Goal: Find specific page/section: Find specific page/section

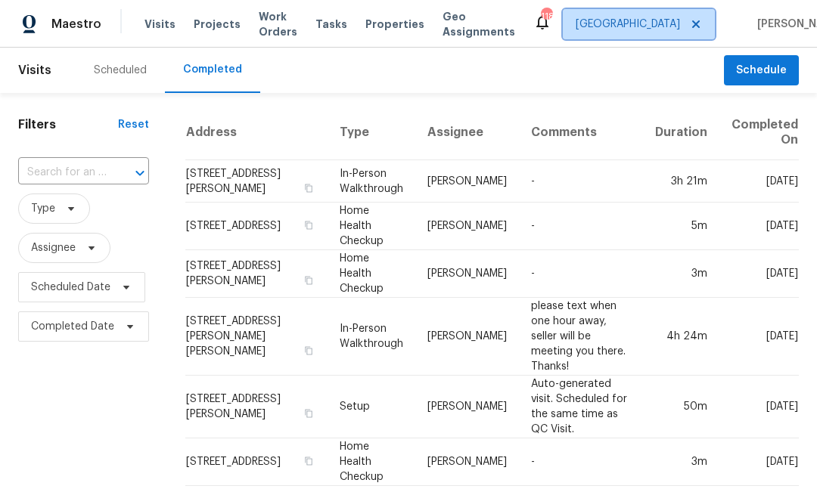
click at [616, 29] on span "[GEOGRAPHIC_DATA]" at bounding box center [639, 24] width 152 height 30
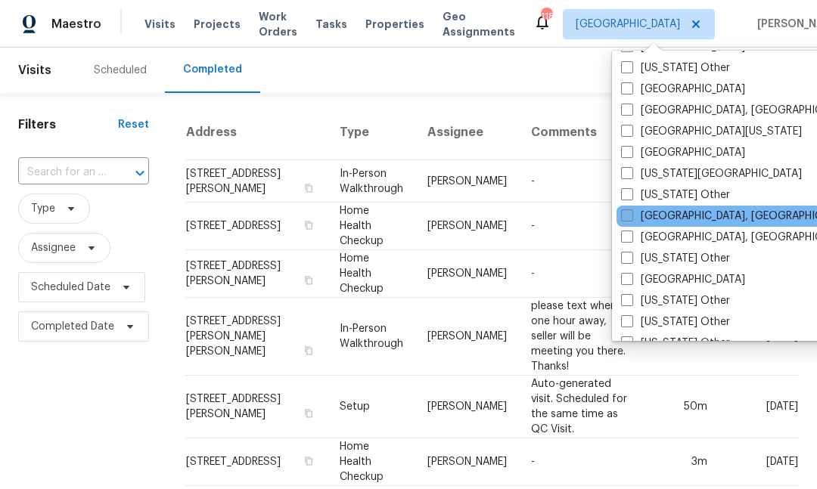
scroll to position [304, 0]
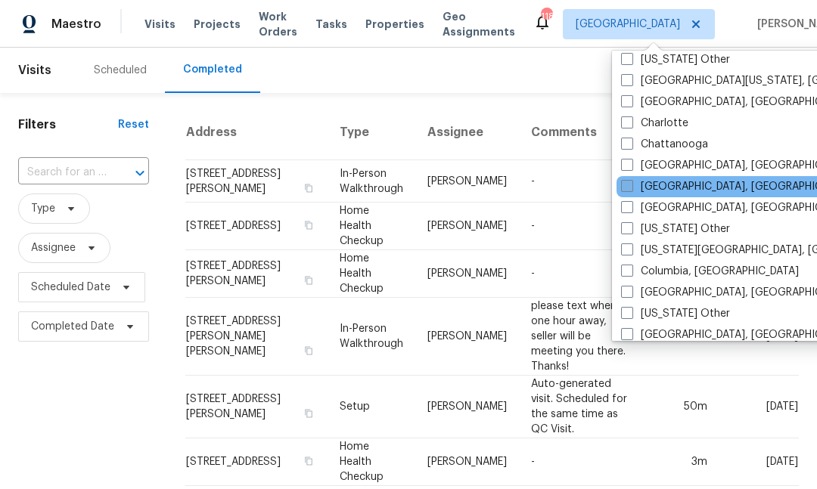
click at [629, 185] on span at bounding box center [627, 186] width 12 height 12
click at [629, 185] on input "[GEOGRAPHIC_DATA], [GEOGRAPHIC_DATA]" at bounding box center [626, 184] width 10 height 10
checkbox input "true"
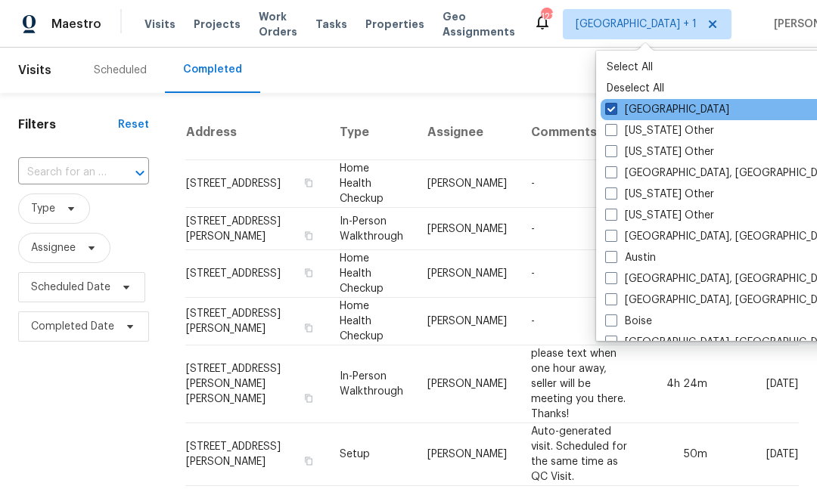
click at [621, 105] on label "[GEOGRAPHIC_DATA]" at bounding box center [667, 109] width 124 height 15
click at [615, 105] on input "[GEOGRAPHIC_DATA]" at bounding box center [610, 107] width 10 height 10
checkbox input "false"
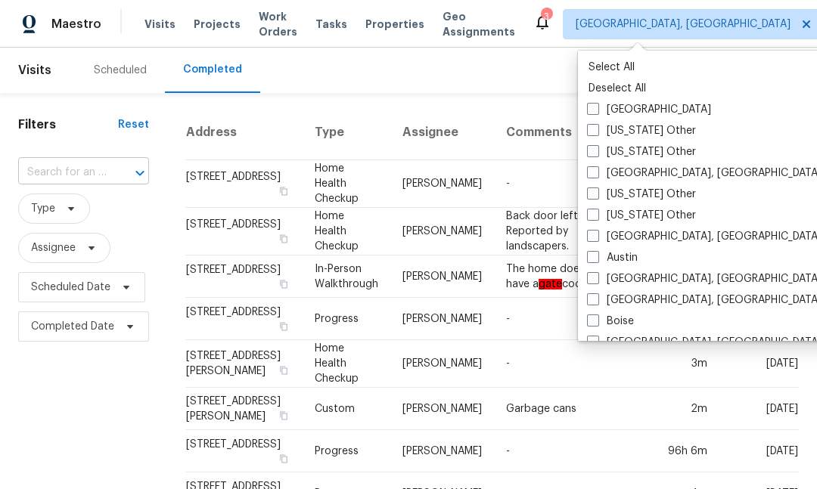
click at [80, 169] on input "text" at bounding box center [62, 172] width 88 height 23
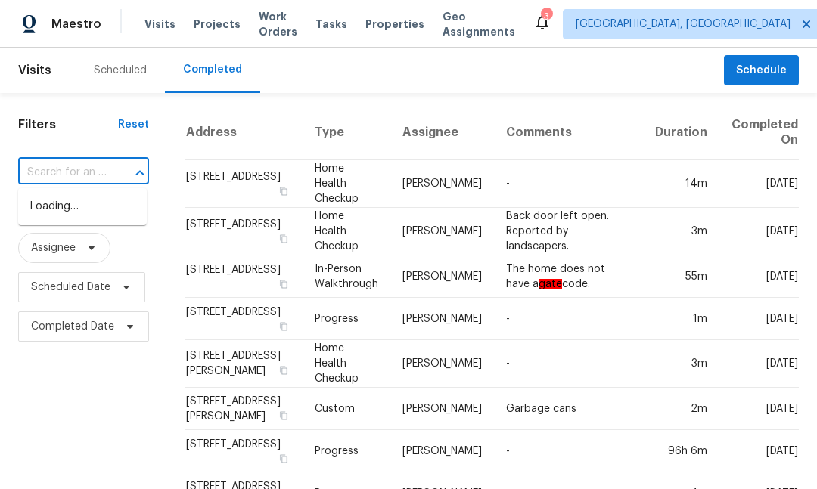
paste input "[STREET_ADDRESS]"
type input "[STREET_ADDRESS]"
click at [80, 213] on li "[STREET_ADDRESS]" at bounding box center [82, 206] width 129 height 25
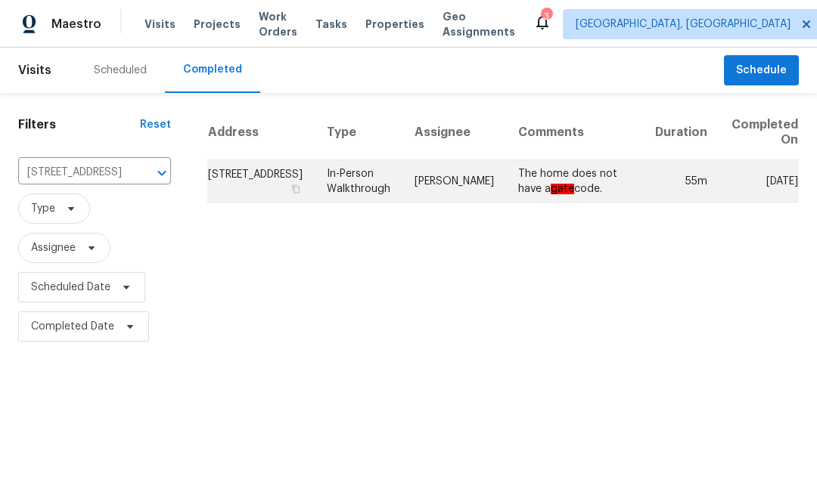
click at [346, 197] on td "In-Person Walkthrough" at bounding box center [359, 181] width 88 height 42
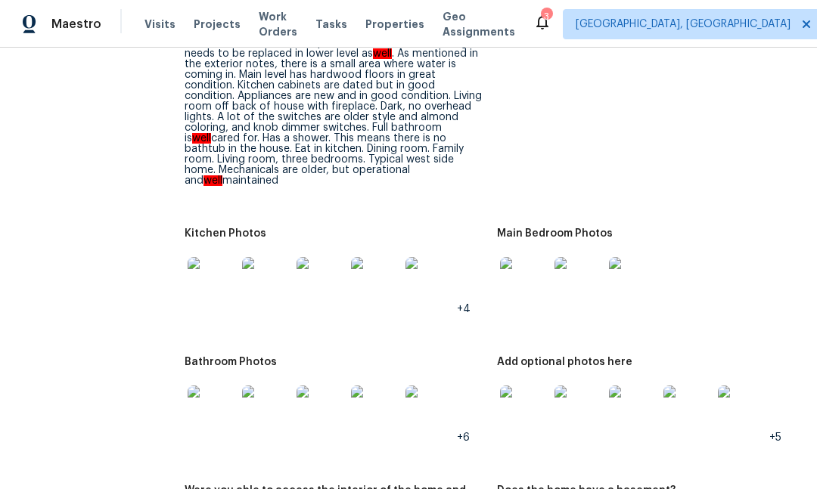
scroll to position [2288, 0]
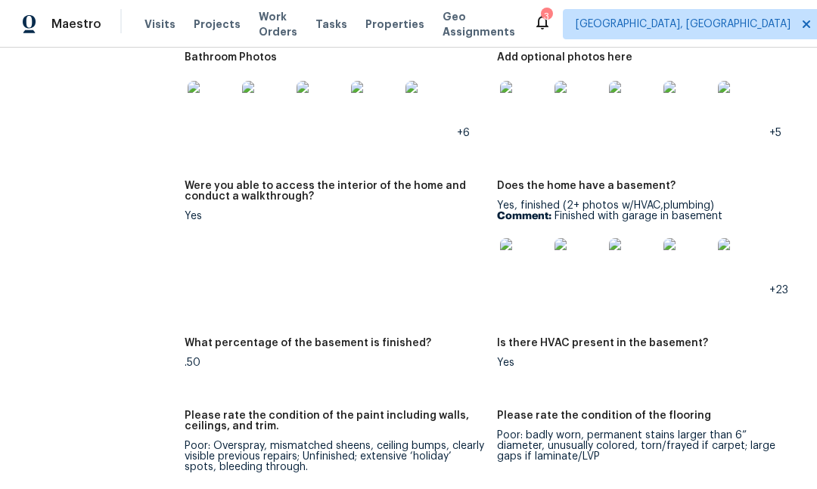
click at [517, 249] on img at bounding box center [524, 262] width 48 height 48
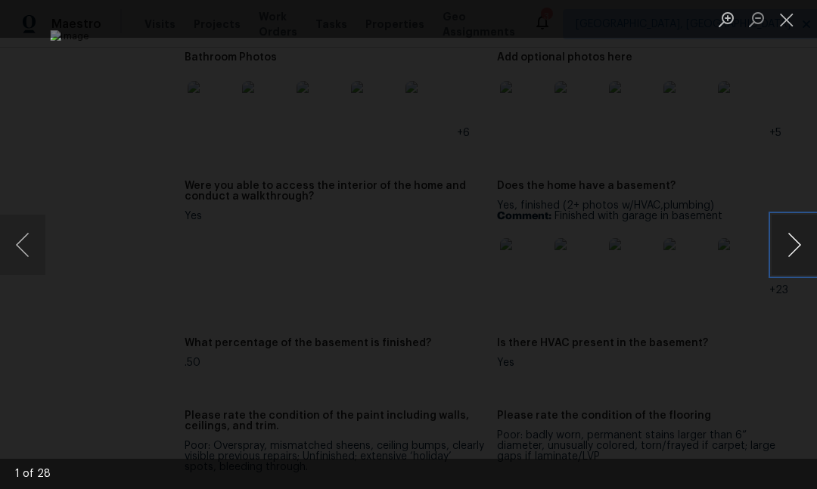
click at [781, 253] on button "Next image" at bounding box center [793, 245] width 45 height 61
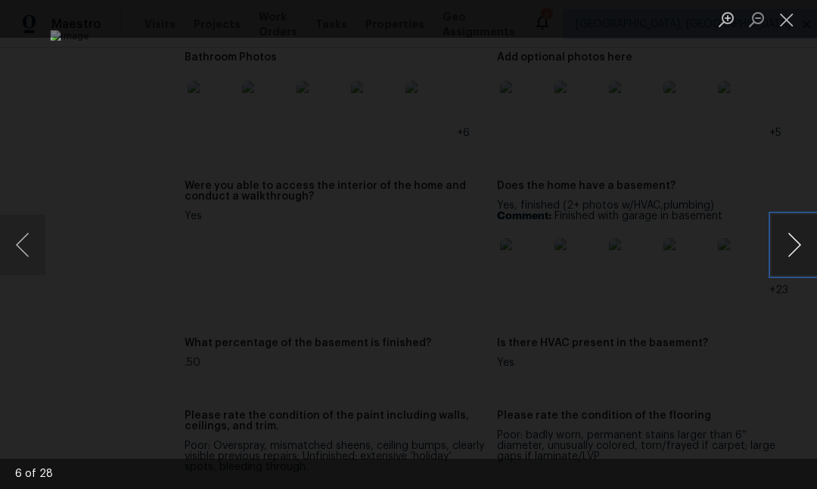
click at [781, 253] on button "Next image" at bounding box center [793, 245] width 45 height 61
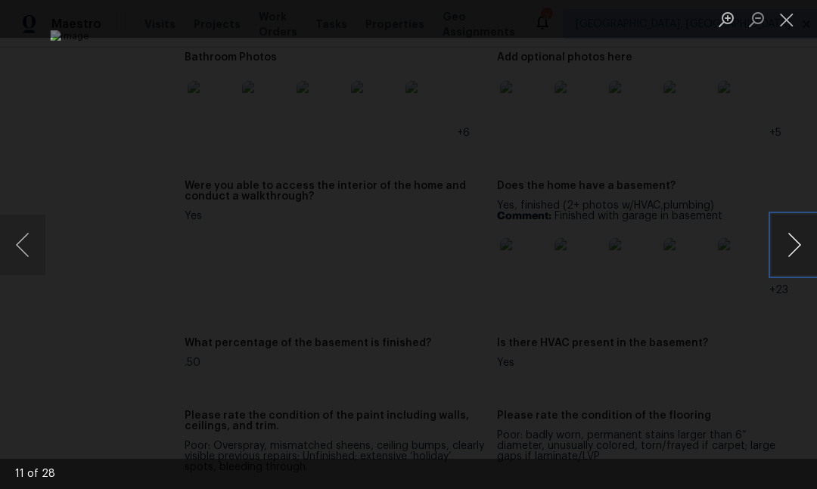
click at [781, 253] on button "Next image" at bounding box center [793, 245] width 45 height 61
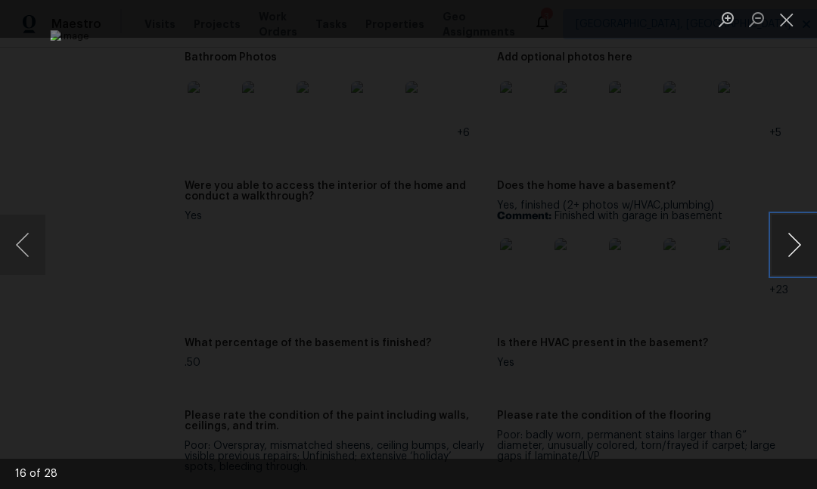
click at [781, 253] on button "Next image" at bounding box center [793, 245] width 45 height 61
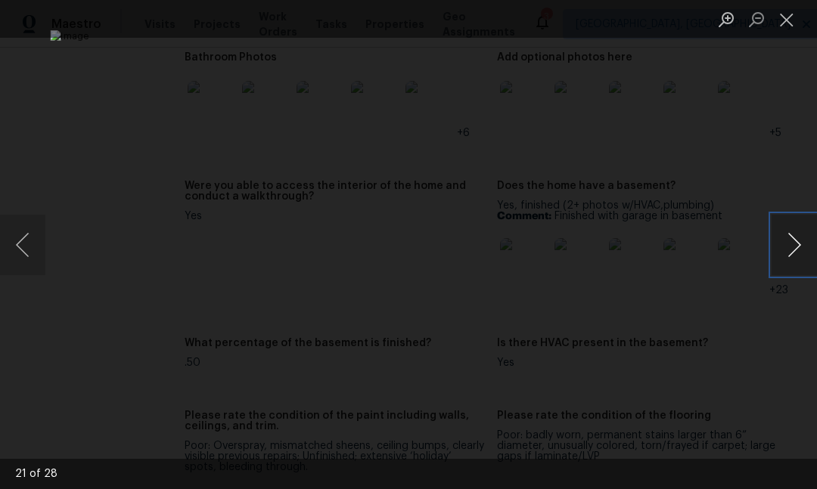
click at [781, 253] on button "Next image" at bounding box center [793, 245] width 45 height 61
click at [796, 20] on button "Close lightbox" at bounding box center [786, 19] width 30 height 26
